Goal: Information Seeking & Learning: Learn about a topic

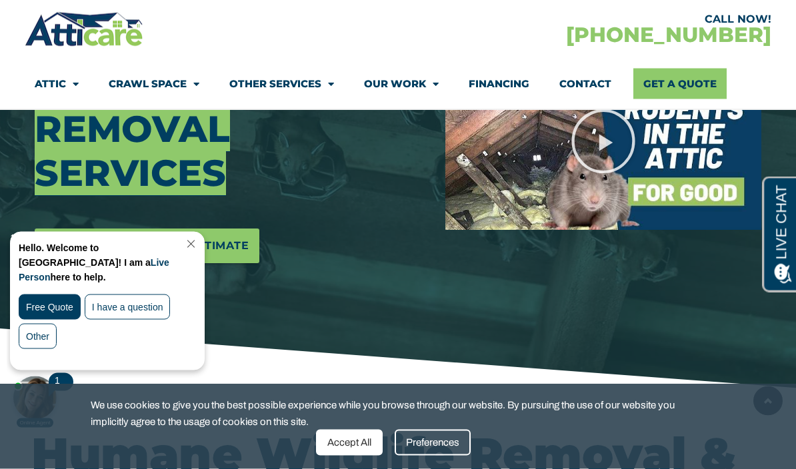
scroll to position [265, 0]
click at [356, 456] on div "Accept All" at bounding box center [349, 443] width 67 height 26
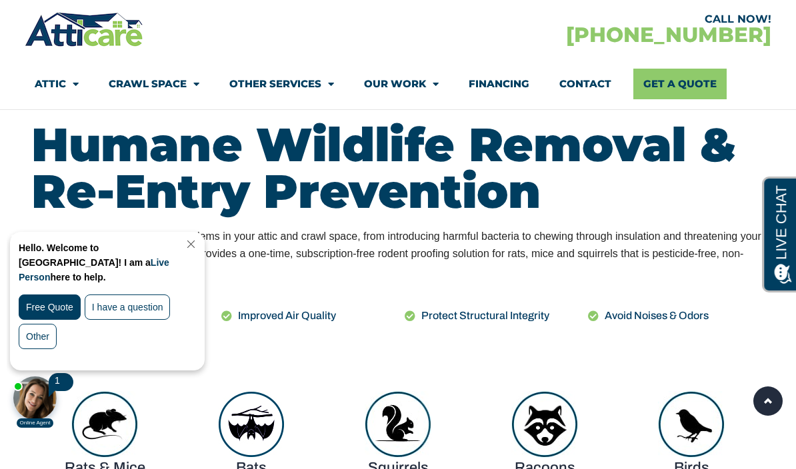
scroll to position [576, 0]
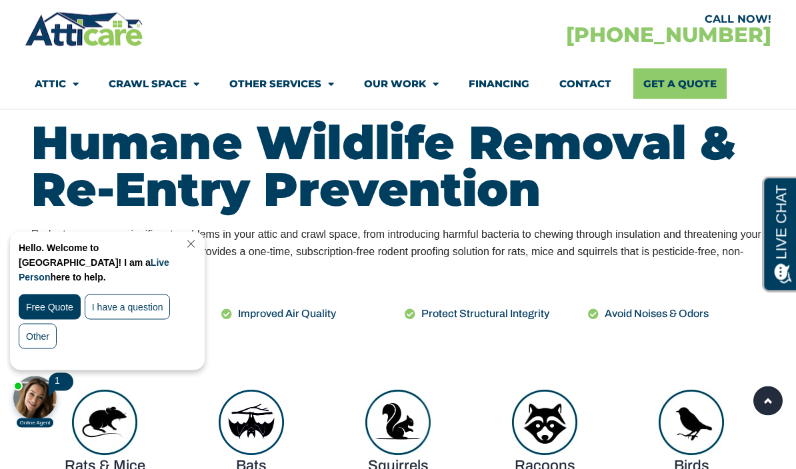
click at [195, 245] on link "Close Chat" at bounding box center [190, 244] width 18 height 10
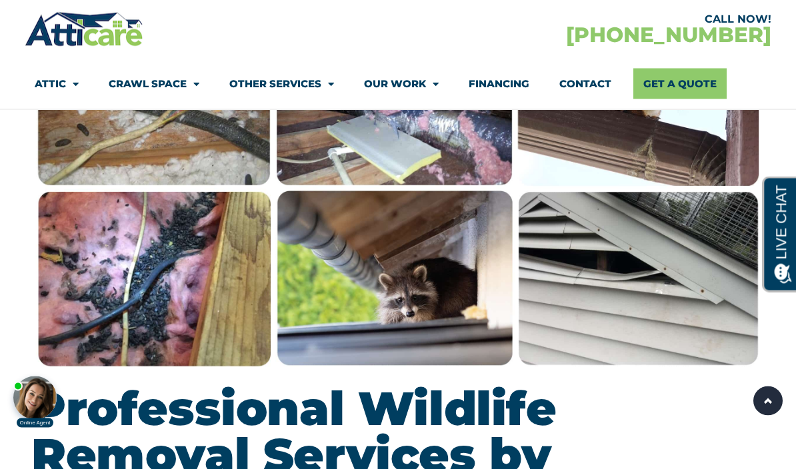
scroll to position [1191, 0]
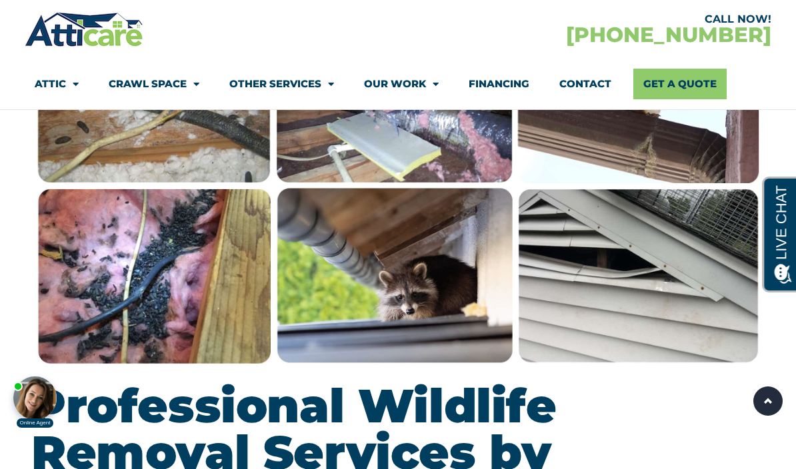
click at [145, 293] on img at bounding box center [397, 186] width 733 height 366
click at [132, 291] on img at bounding box center [397, 186] width 733 height 366
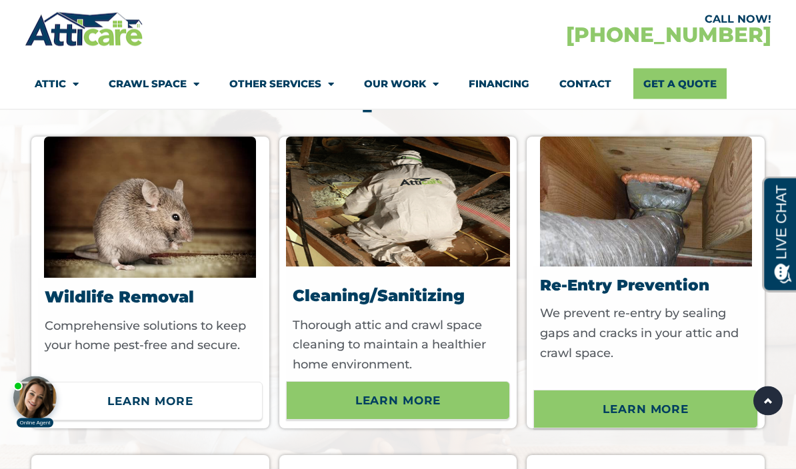
scroll to position [4597, 0]
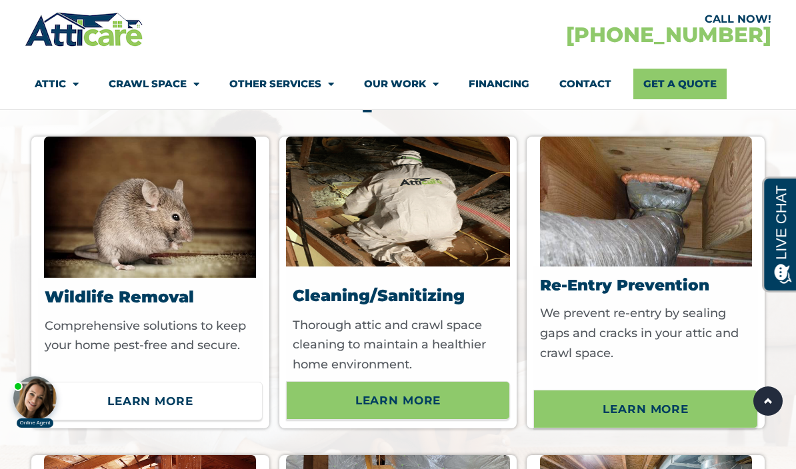
click at [144, 394] on span "Learn More" at bounding box center [150, 401] width 86 height 23
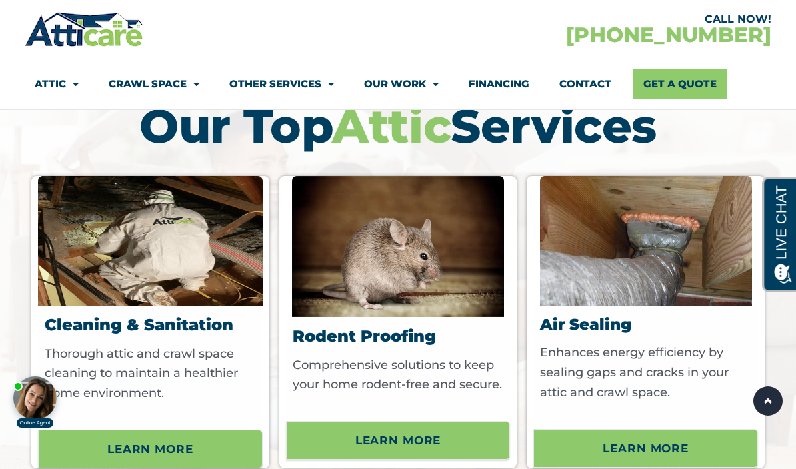
scroll to position [4092, 0]
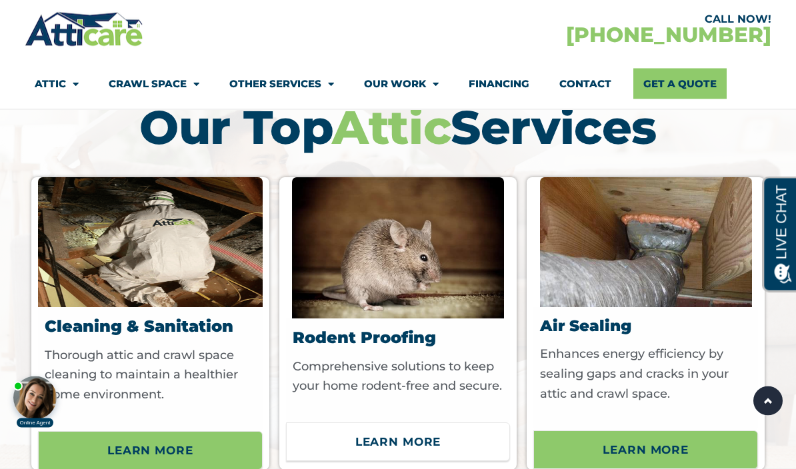
click at [418, 442] on span "Learn More" at bounding box center [398, 442] width 86 height 23
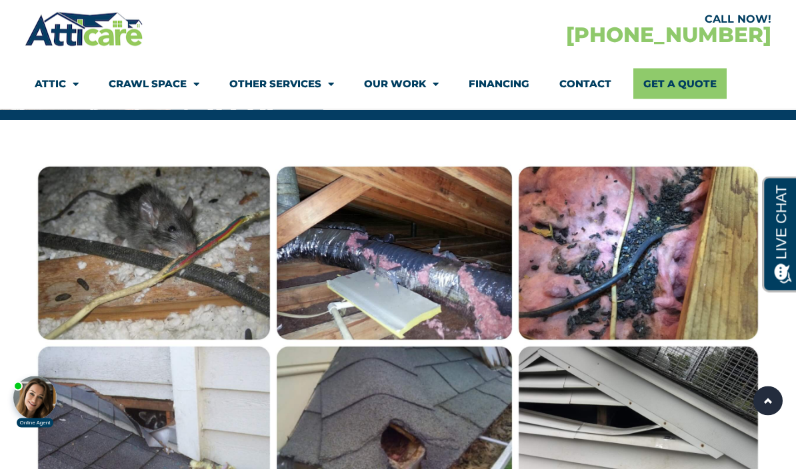
scroll to position [963, 0]
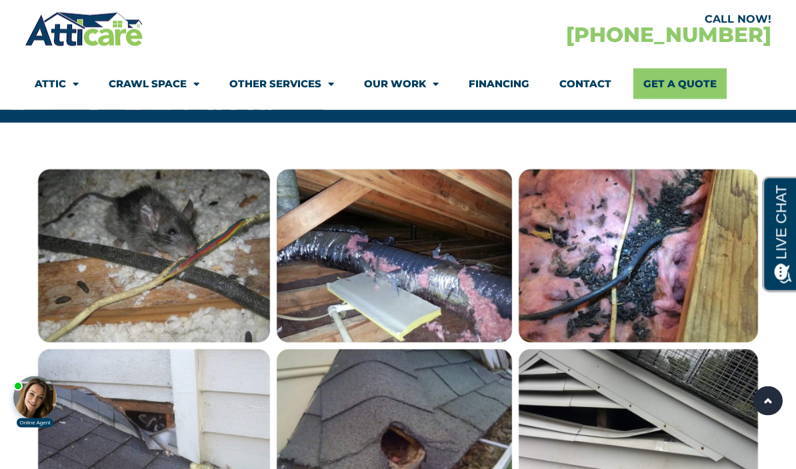
click at [671, 274] on img at bounding box center [397, 346] width 733 height 366
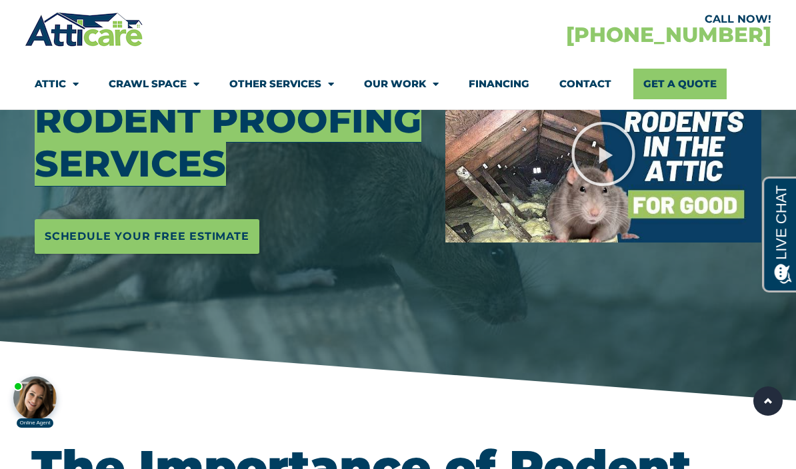
scroll to position [247, 0]
